Goal: Task Accomplishment & Management: Complete application form

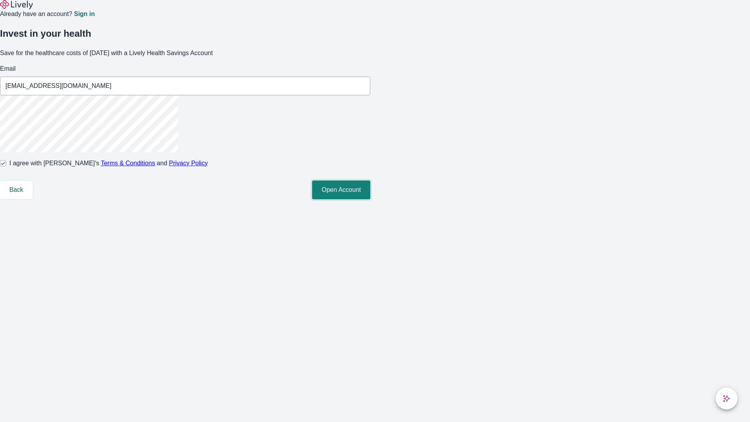
click at [370, 199] on button "Open Account" at bounding box center [341, 189] width 58 height 19
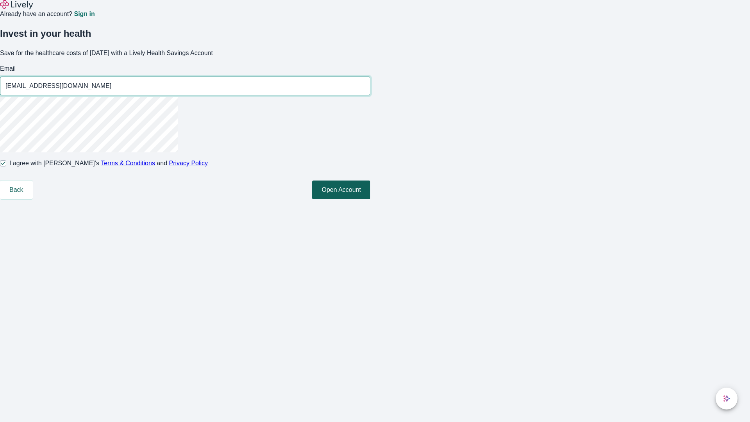
type input "[EMAIL_ADDRESS][DOMAIN_NAME]"
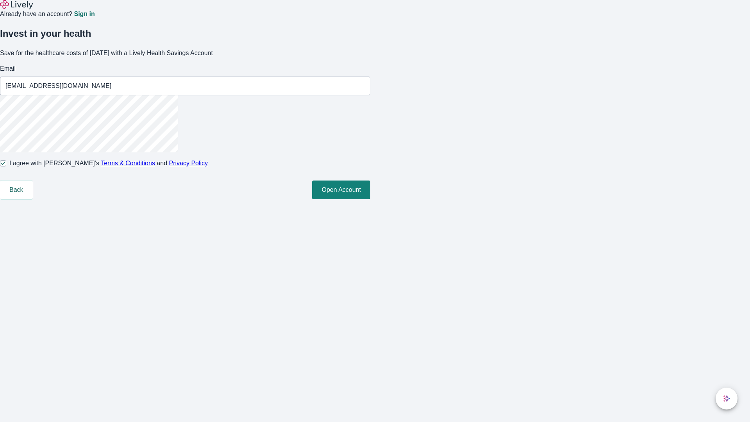
click at [6, 166] on input "I agree with Lively’s Terms & Conditions and Privacy Policy" at bounding box center [3, 163] width 6 height 6
checkbox input "false"
type input "[PERSON_NAME][EMAIL_ADDRESS][DOMAIN_NAME]"
click at [6, 166] on input "I agree with Lively’s Terms & Conditions and Privacy Policy" at bounding box center [3, 163] width 6 height 6
checkbox input "true"
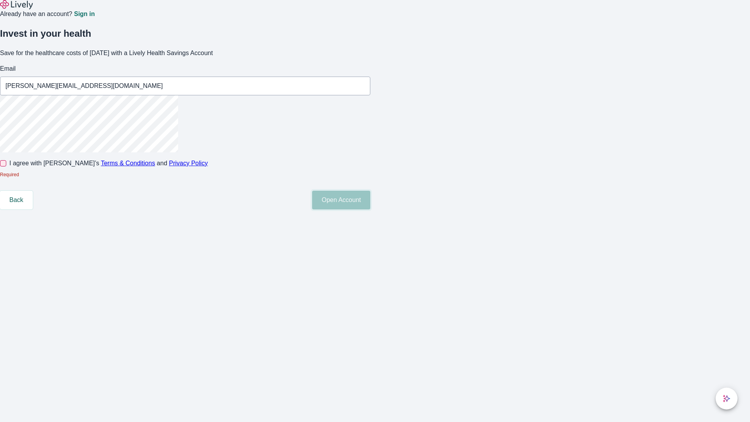
click at [370, 209] on button "Open Account" at bounding box center [341, 200] width 58 height 19
